Goal: Task Accomplishment & Management: Manage account settings

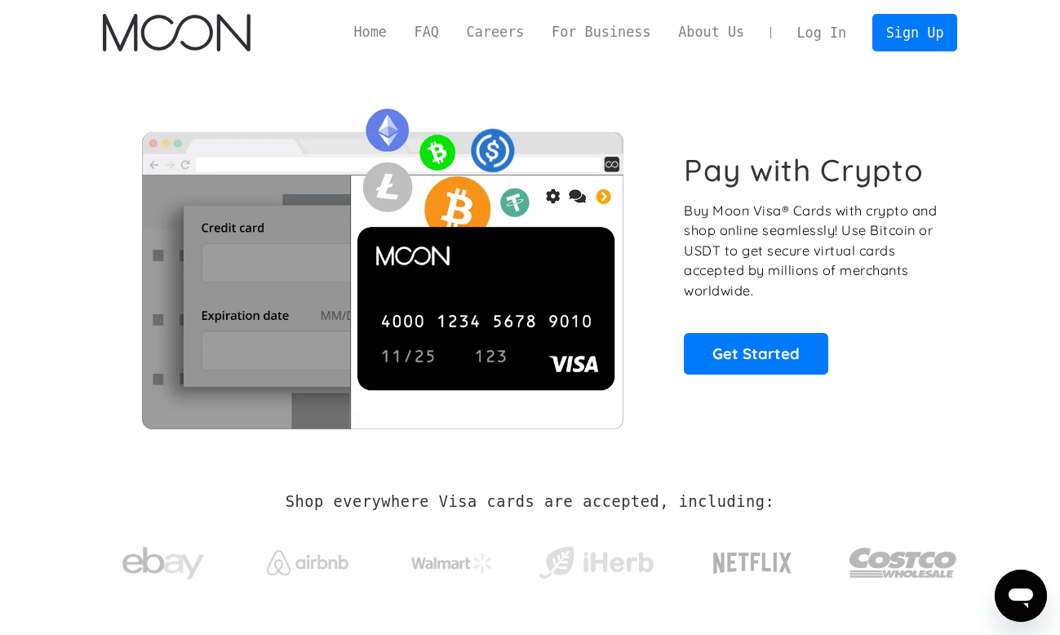
click at [827, 22] on link "Log In" at bounding box center [821, 33] width 77 height 36
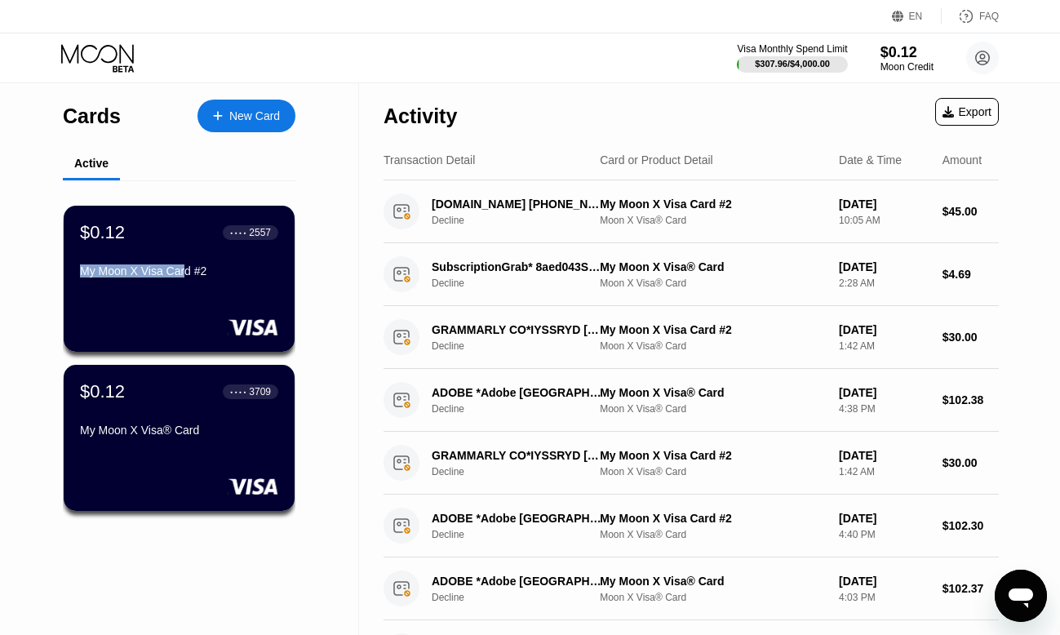
click at [186, 267] on div "$0.12 ● ● ● ● 2557 My Moon X Visa Card #2" at bounding box center [179, 253] width 198 height 62
click at [250, 236] on div "2557" at bounding box center [261, 231] width 22 height 11
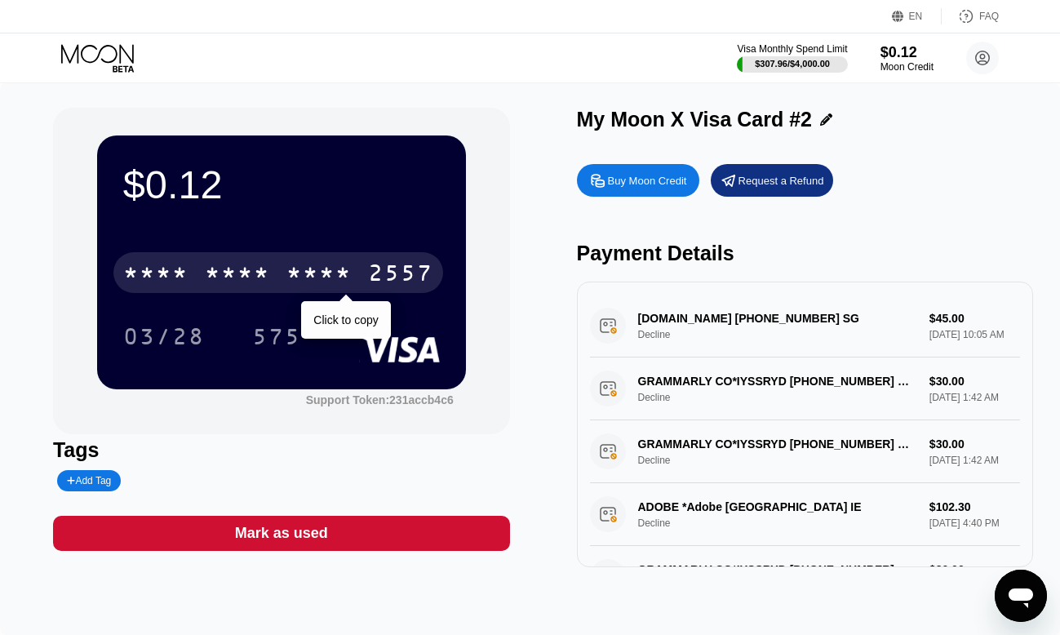
click at [414, 276] on div "2557" at bounding box center [400, 275] width 65 height 26
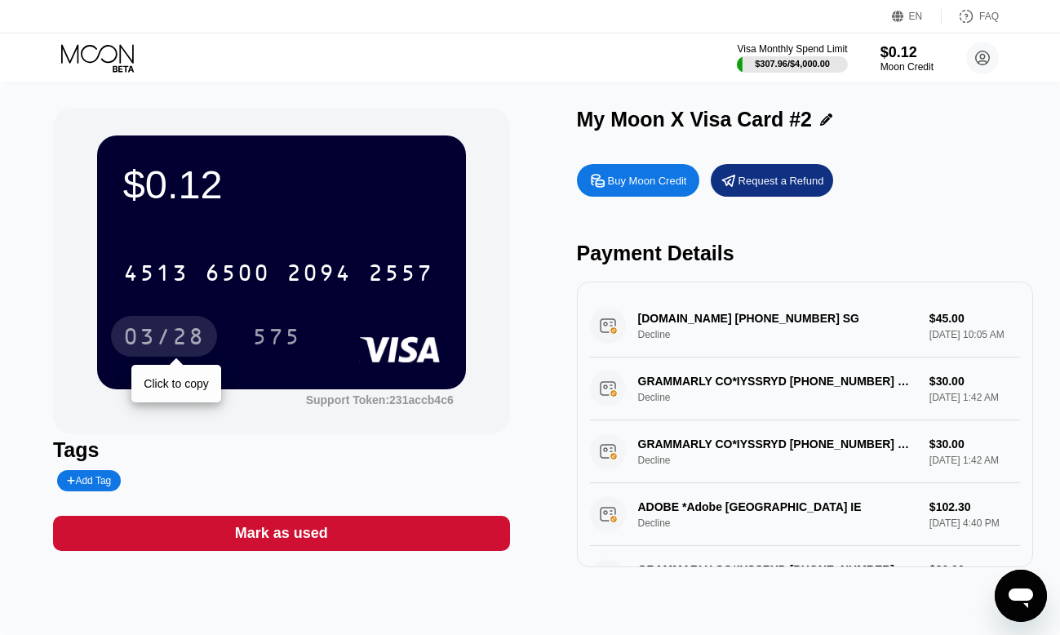
click at [141, 339] on div "03/28" at bounding box center [164, 339] width 82 height 26
click at [263, 338] on div "575" at bounding box center [276, 339] width 49 height 26
